Goal: Communication & Community: Answer question/provide support

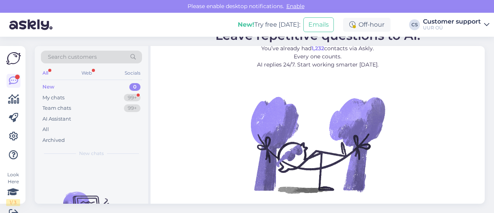
click at [99, 88] on div "New 0" at bounding box center [91, 86] width 101 height 11
click at [100, 101] on div "My chats 99+" at bounding box center [91, 97] width 101 height 11
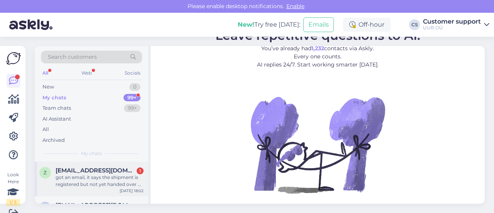
click at [116, 186] on div "got an email, it says the shipment is registered but not yet handed over 😀 anyw…" at bounding box center [100, 181] width 88 height 14
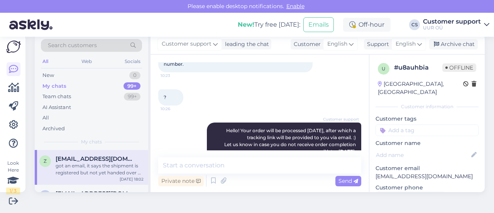
scroll to position [207, 0]
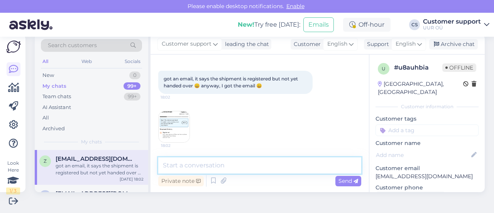
click at [184, 166] on textarea at bounding box center [259, 165] width 203 height 16
type textarea "H"
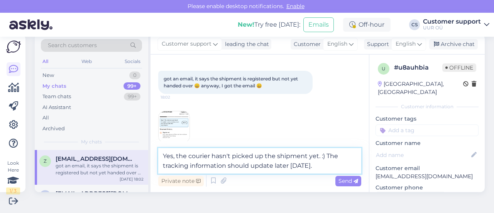
type textarea "Yes, the courier hasn't picked up the shipment yet. :) The tracking information…"
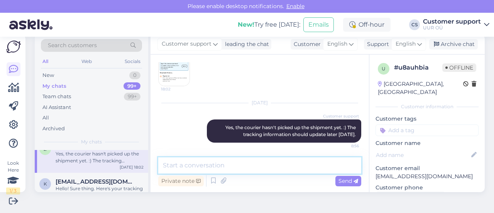
scroll to position [0, 0]
